Goal: Transaction & Acquisition: Purchase product/service

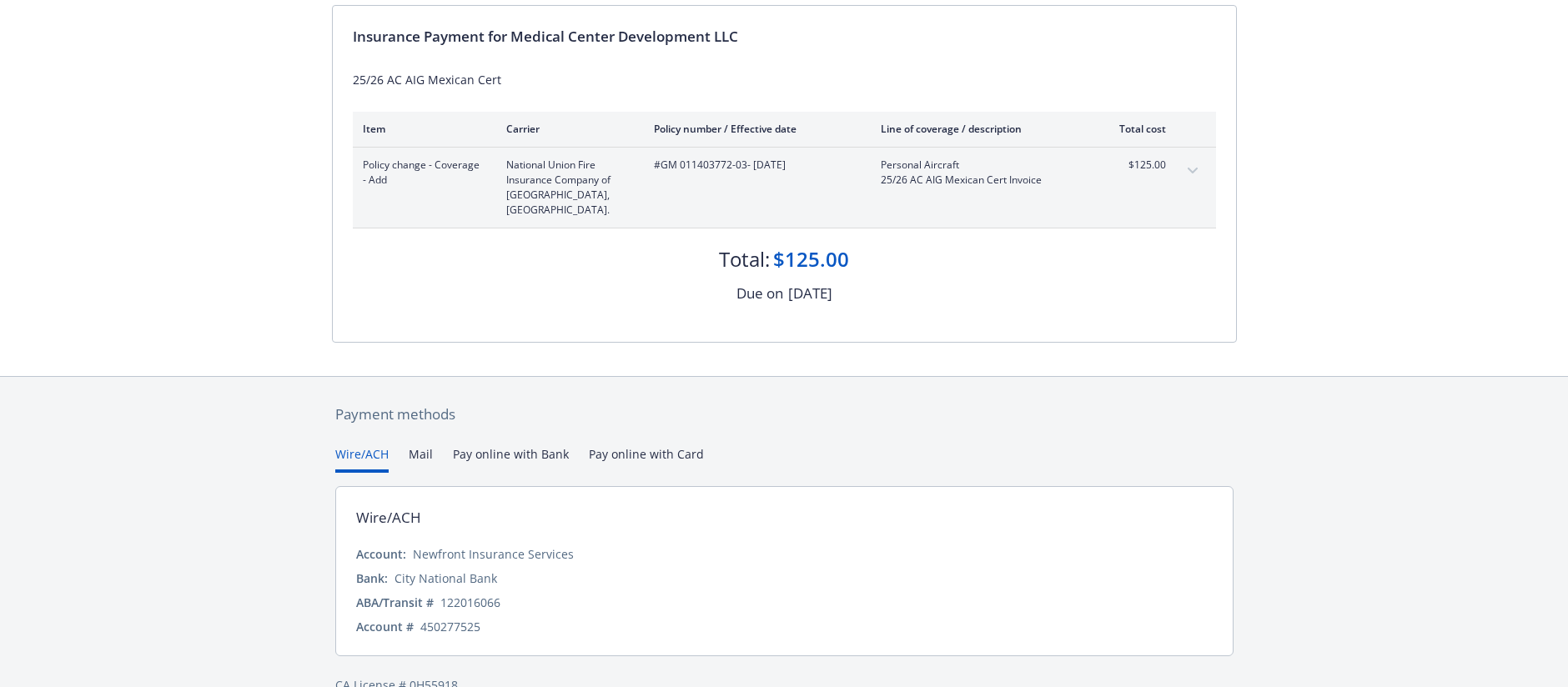
scroll to position [231, 0]
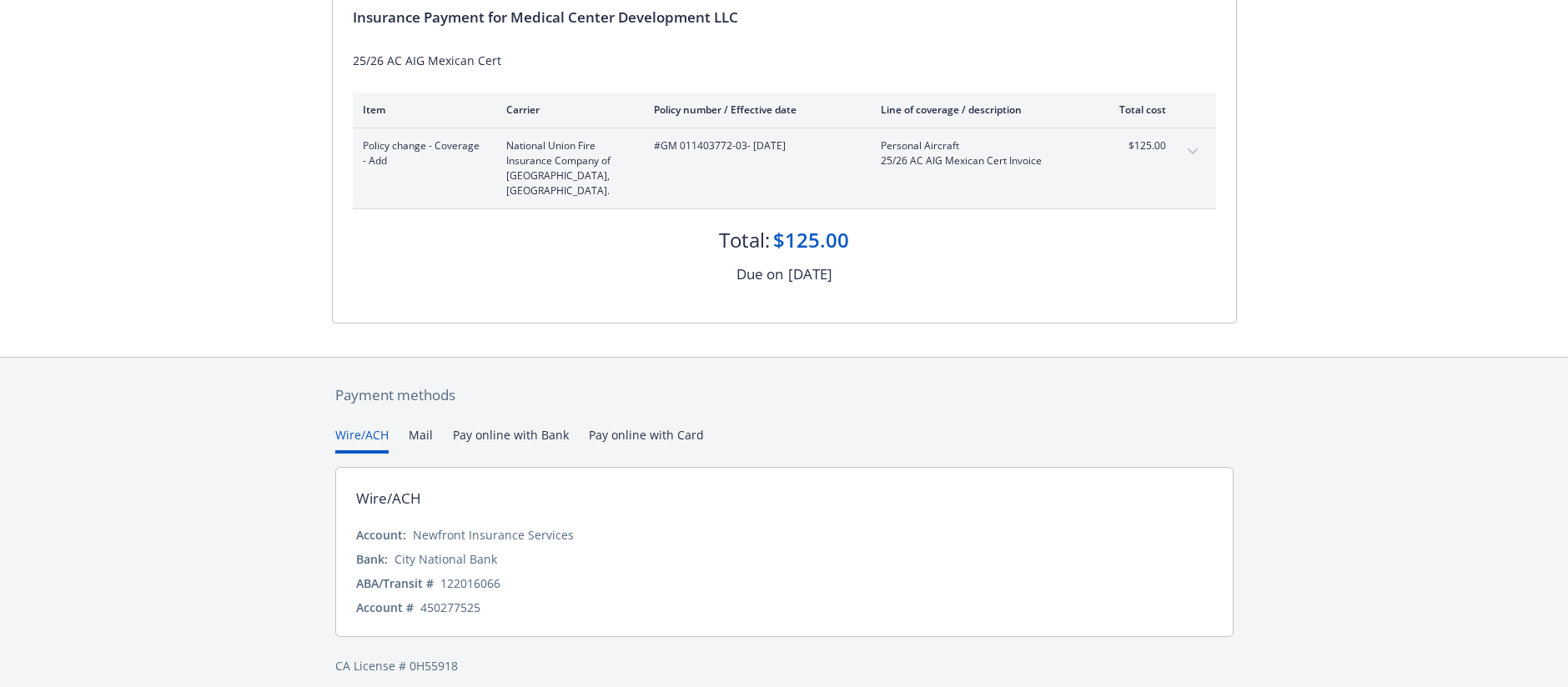
click at [699, 426] on div "Wire/ACH Mail Pay online with Bank Pay online with Card" at bounding box center [784, 440] width 898 height 28
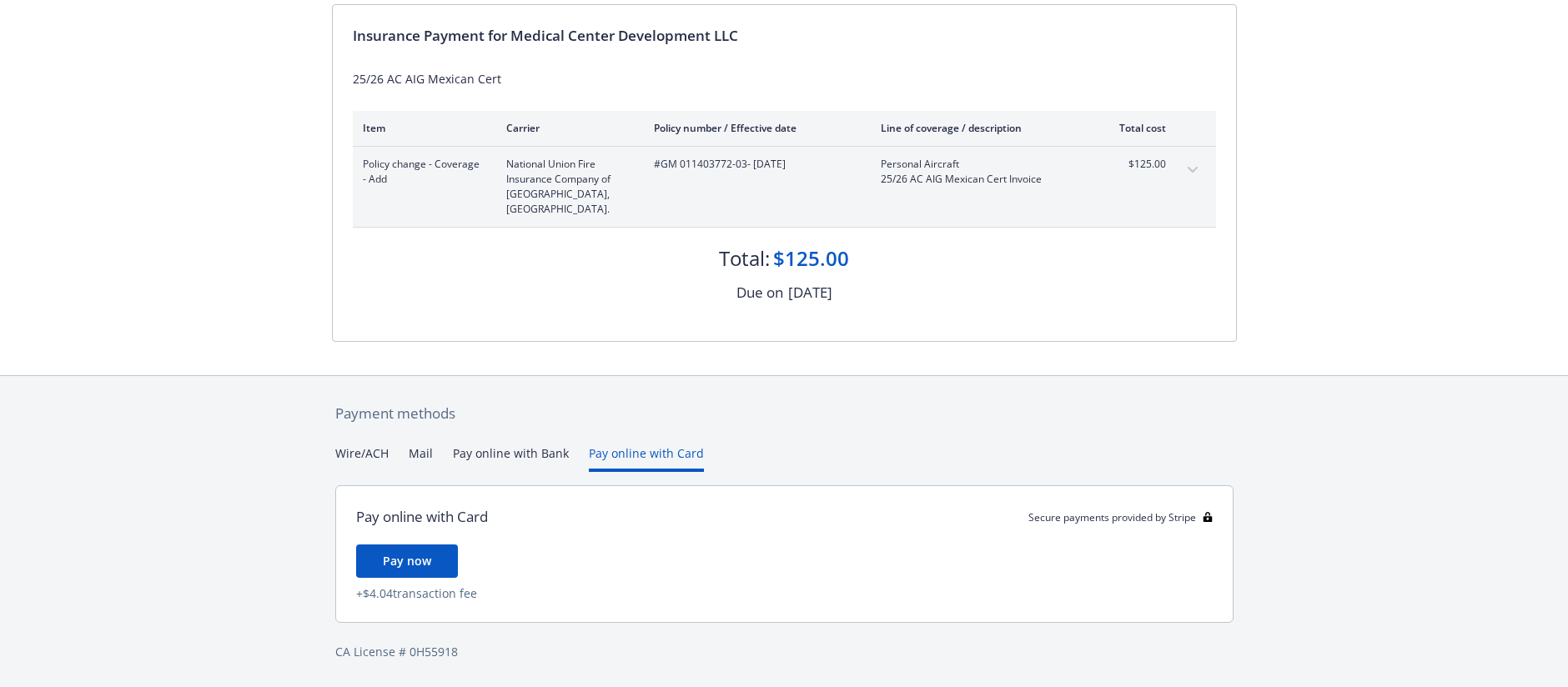
scroll to position [198, 0]
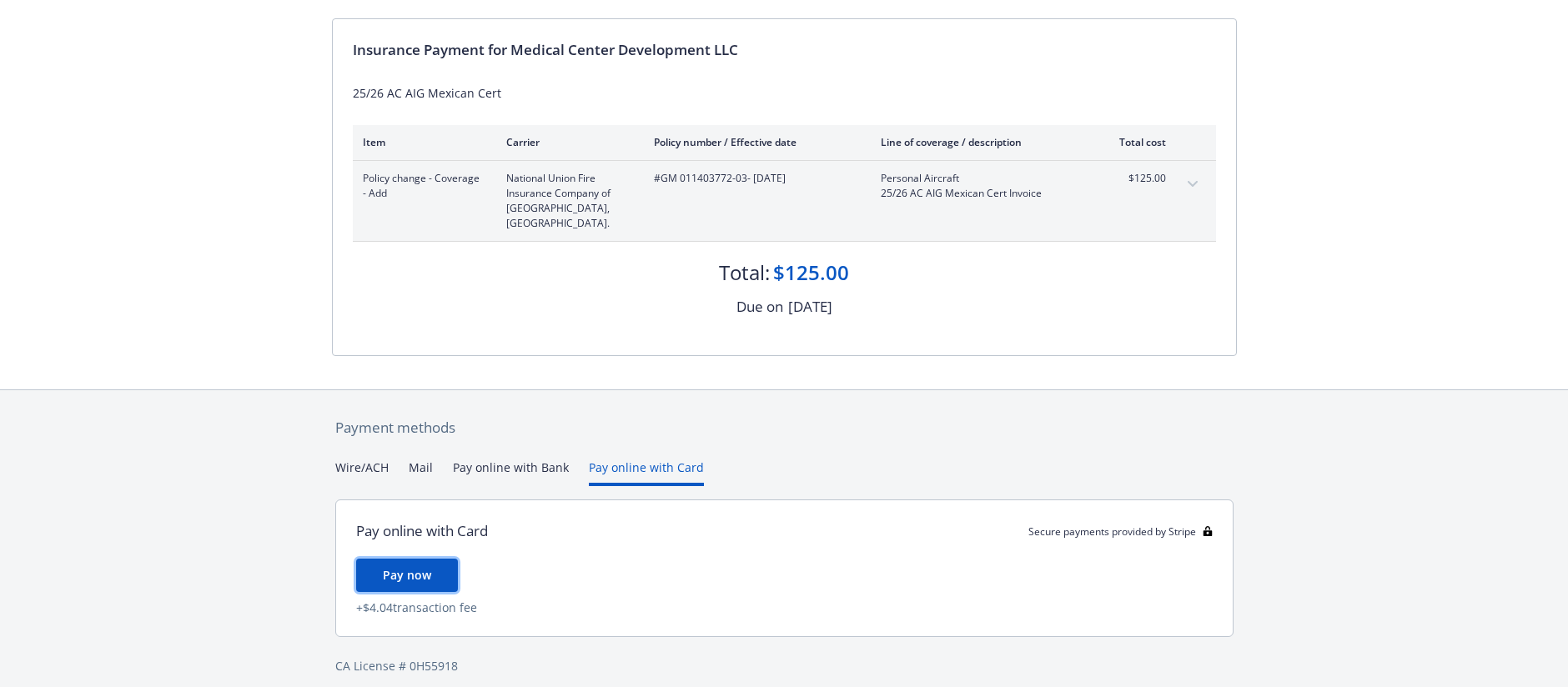
click at [440, 563] on button "Pay now" at bounding box center [406, 575] width 102 height 33
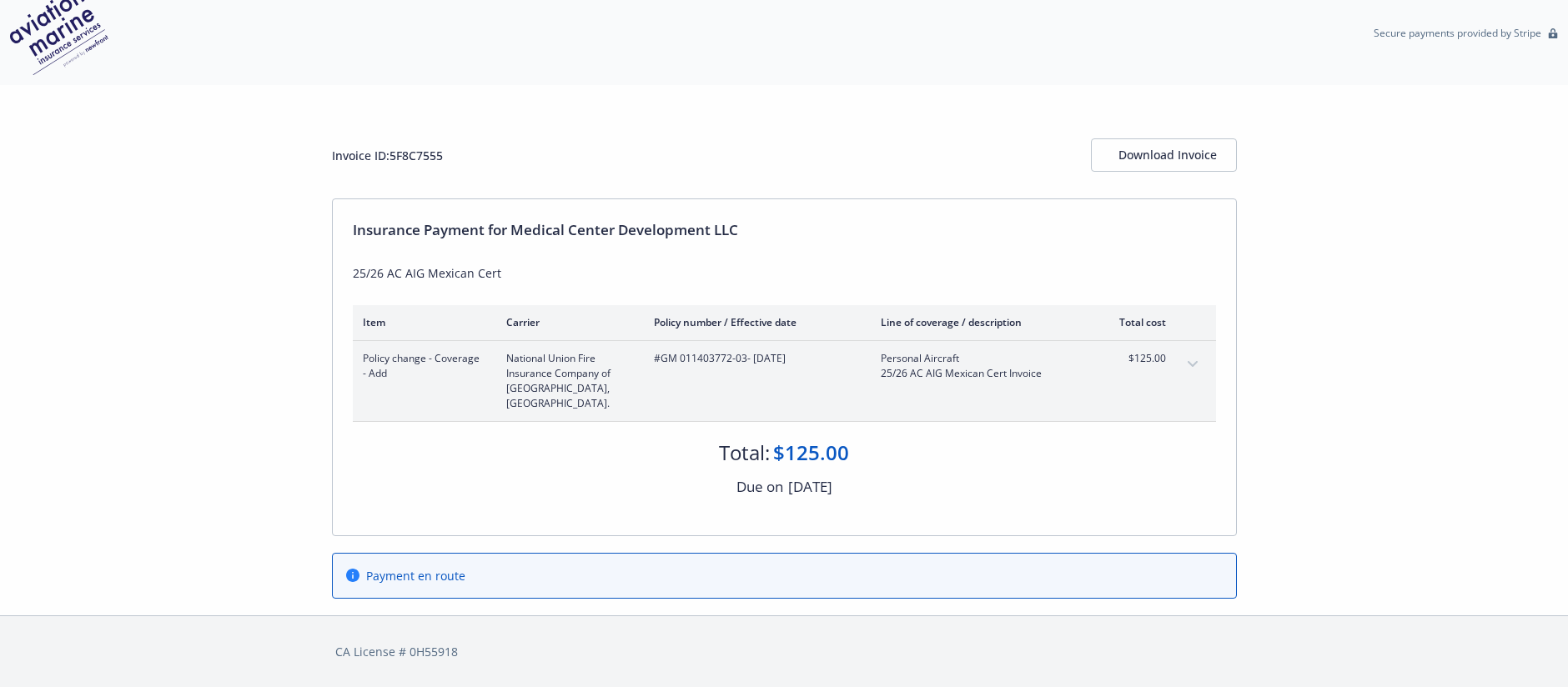
scroll to position [4, 0]
